Goal: Task Accomplishment & Management: Manage account settings

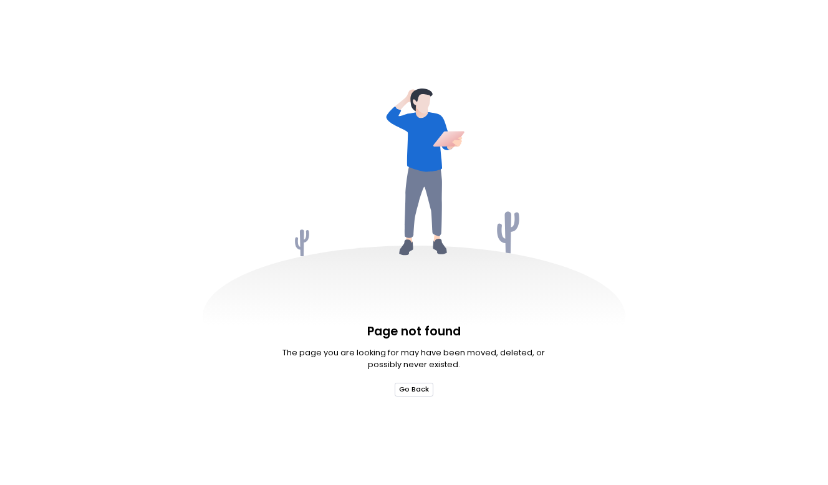
click at [412, 390] on button "Go Back" at bounding box center [414, 390] width 39 height 14
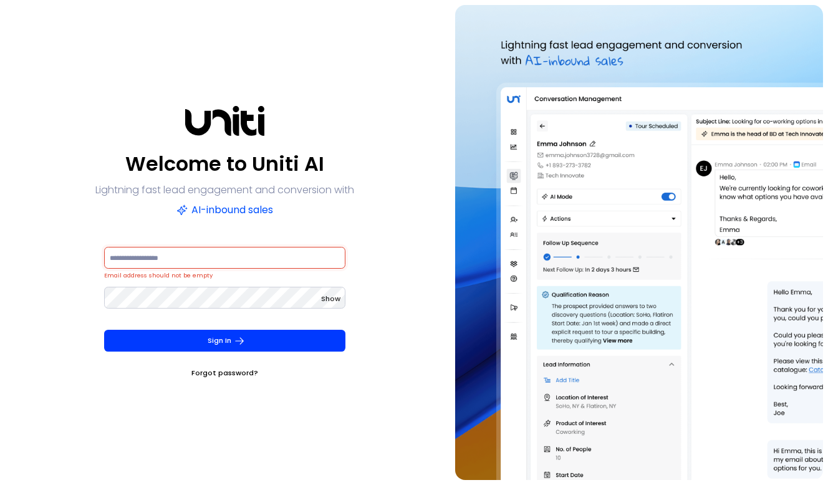
drag, startPoint x: 34, startPoint y: 228, endPoint x: 95, endPoint y: 254, distance: 66.2
click at [34, 229] on div "Welcome to Uniti AI Lightning fast lead engagement and conversion with AI-inbou…" at bounding box center [225, 242] width 440 height 475
click at [171, 267] on input at bounding box center [224, 258] width 241 height 22
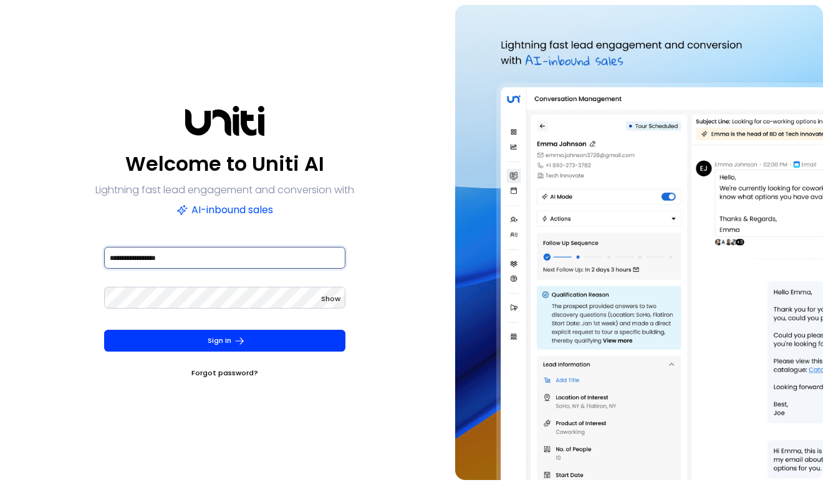
type input "**********"
click at [225, 341] on button "Sign In" at bounding box center [224, 341] width 241 height 22
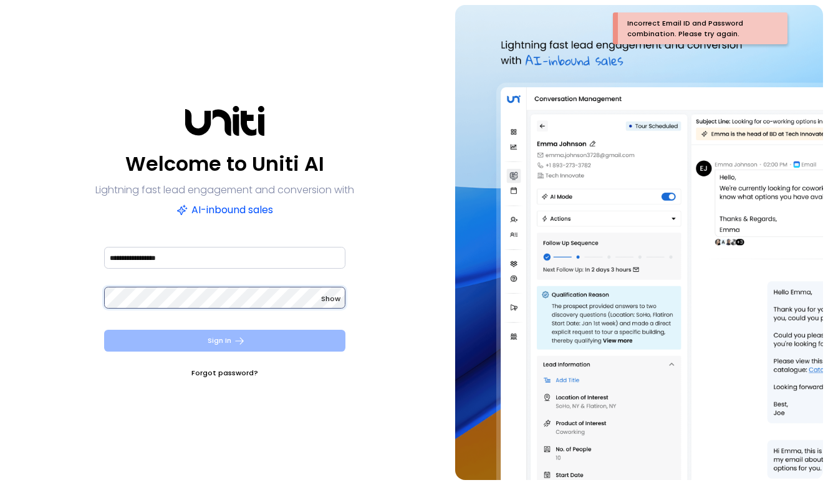
click at [225, 341] on button "Sign In" at bounding box center [224, 341] width 241 height 22
